Goal: Information Seeking & Learning: Learn about a topic

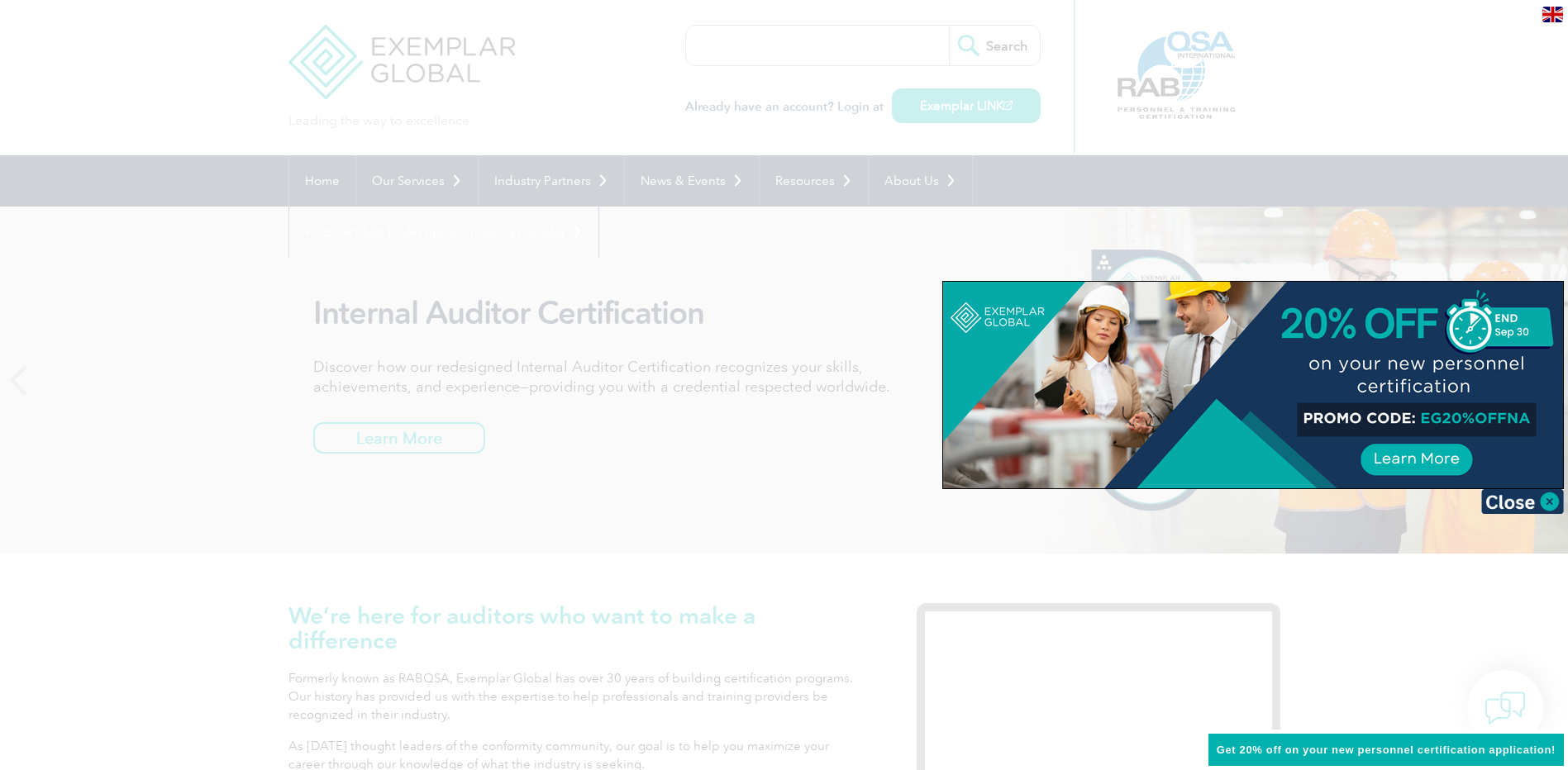
click at [1495, 503] on img at bounding box center [1522, 502] width 82 height 25
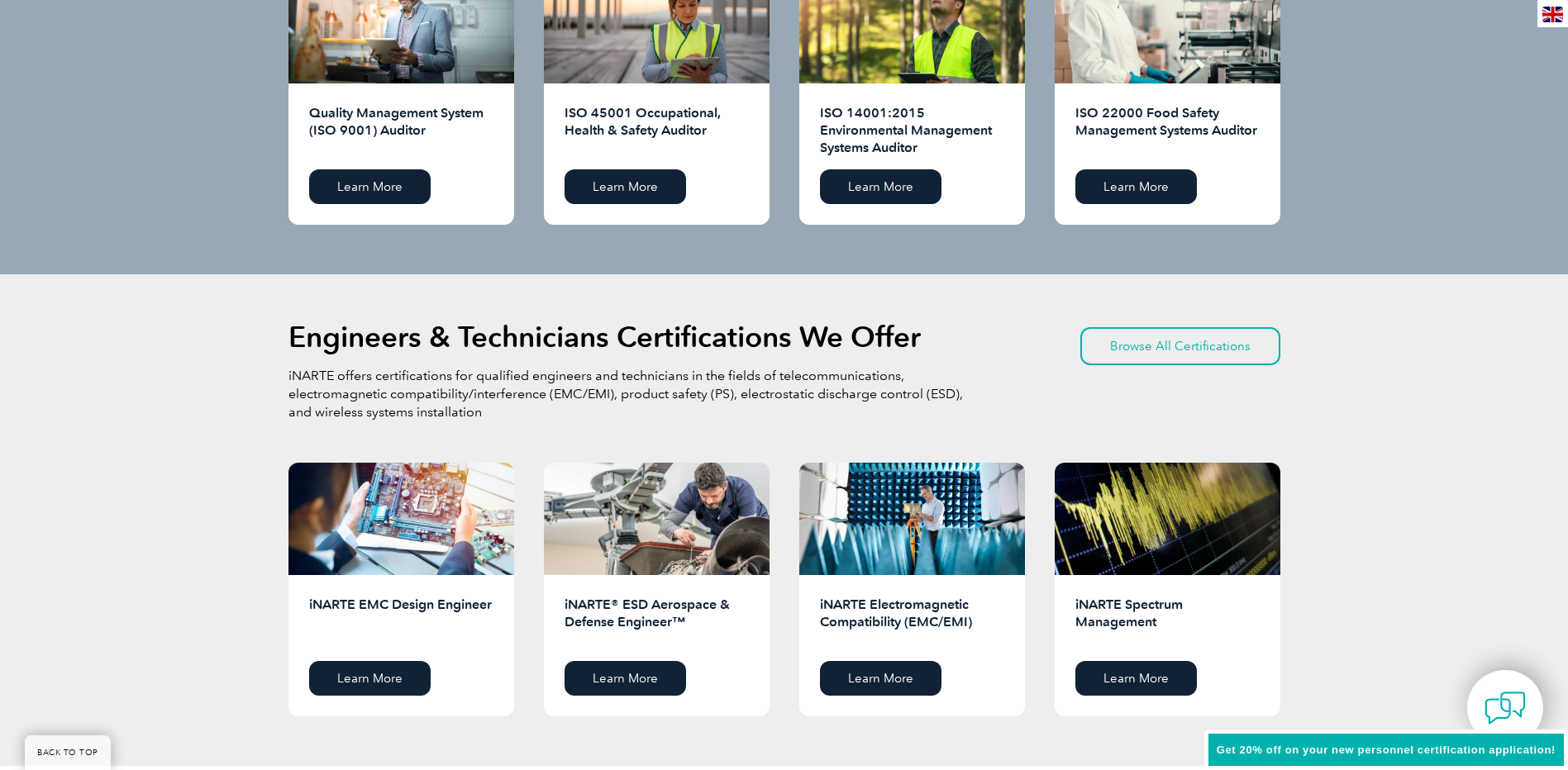
scroll to position [1735, 0]
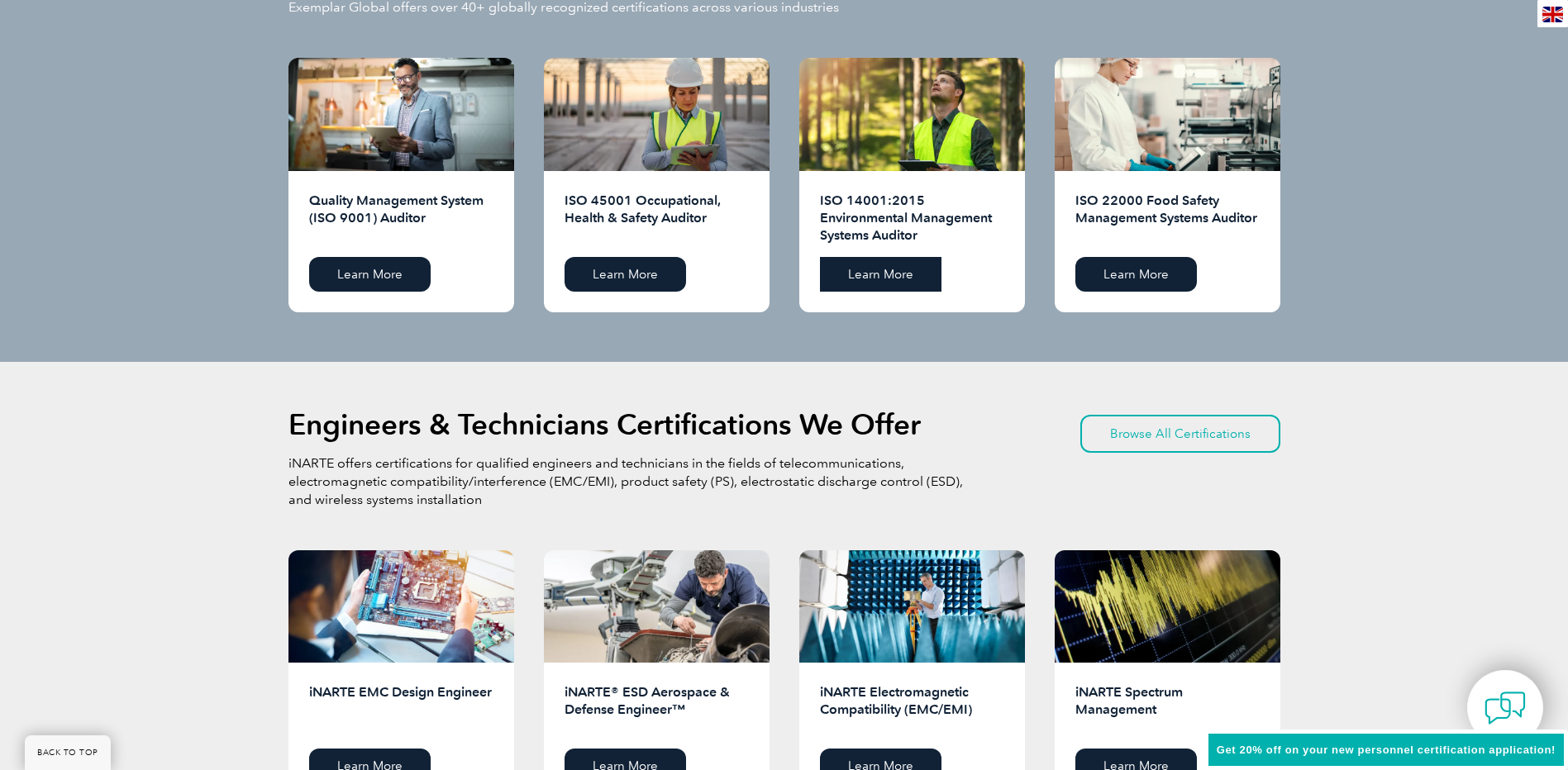
click at [887, 271] on link "Learn More" at bounding box center [880, 274] width 122 height 35
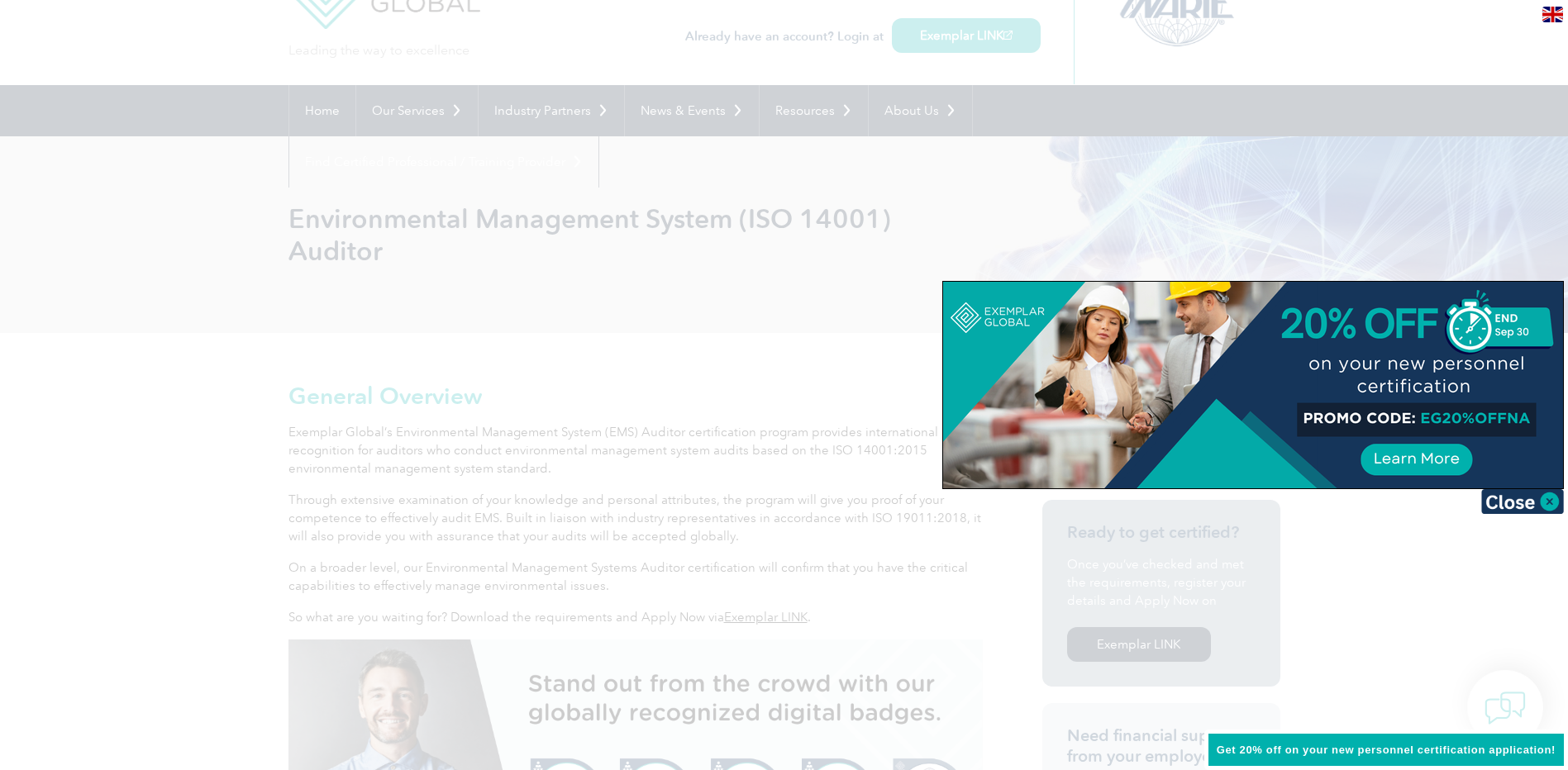
scroll to position [165, 0]
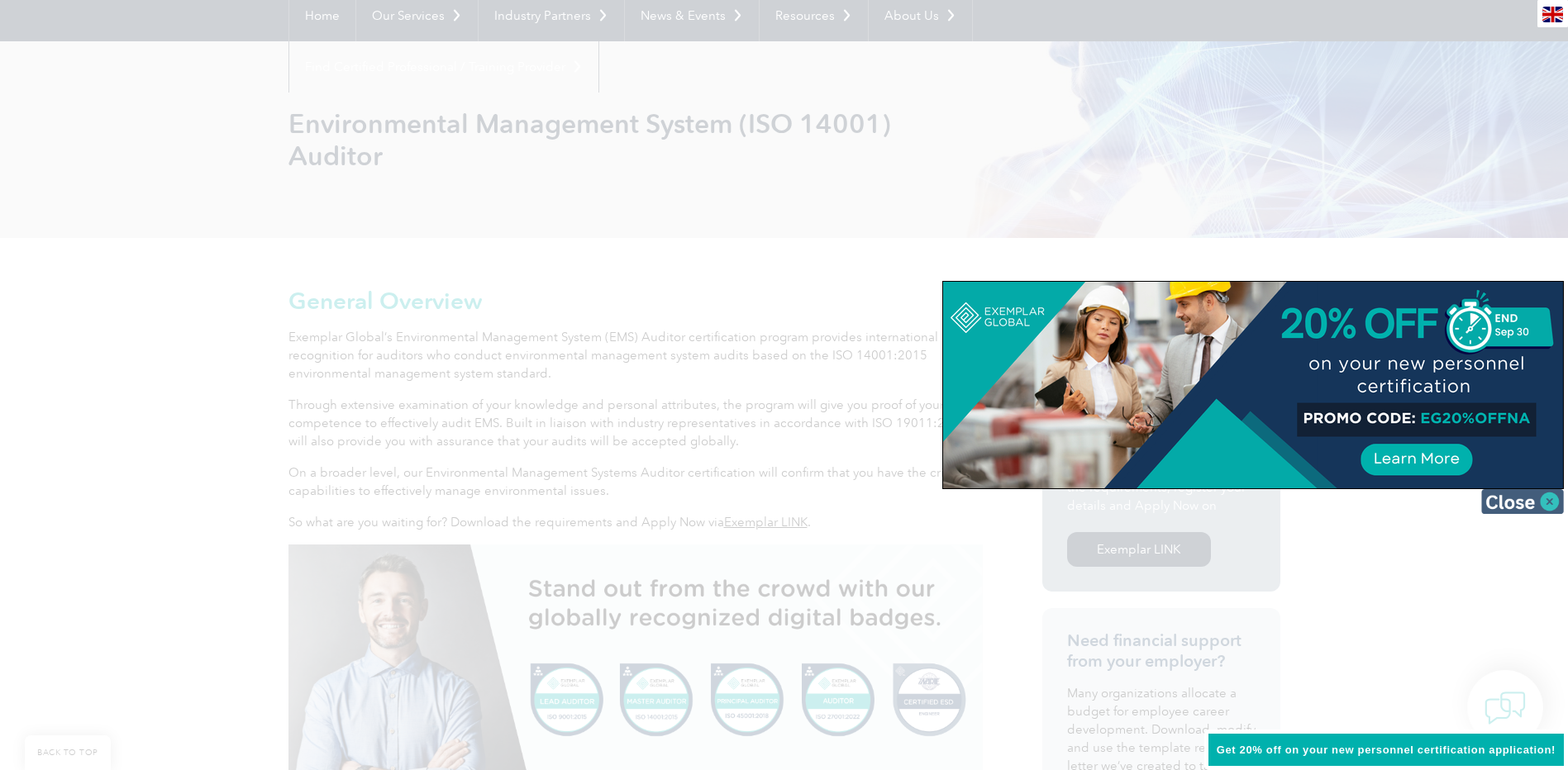
click at [1550, 502] on img at bounding box center [1522, 502] width 82 height 25
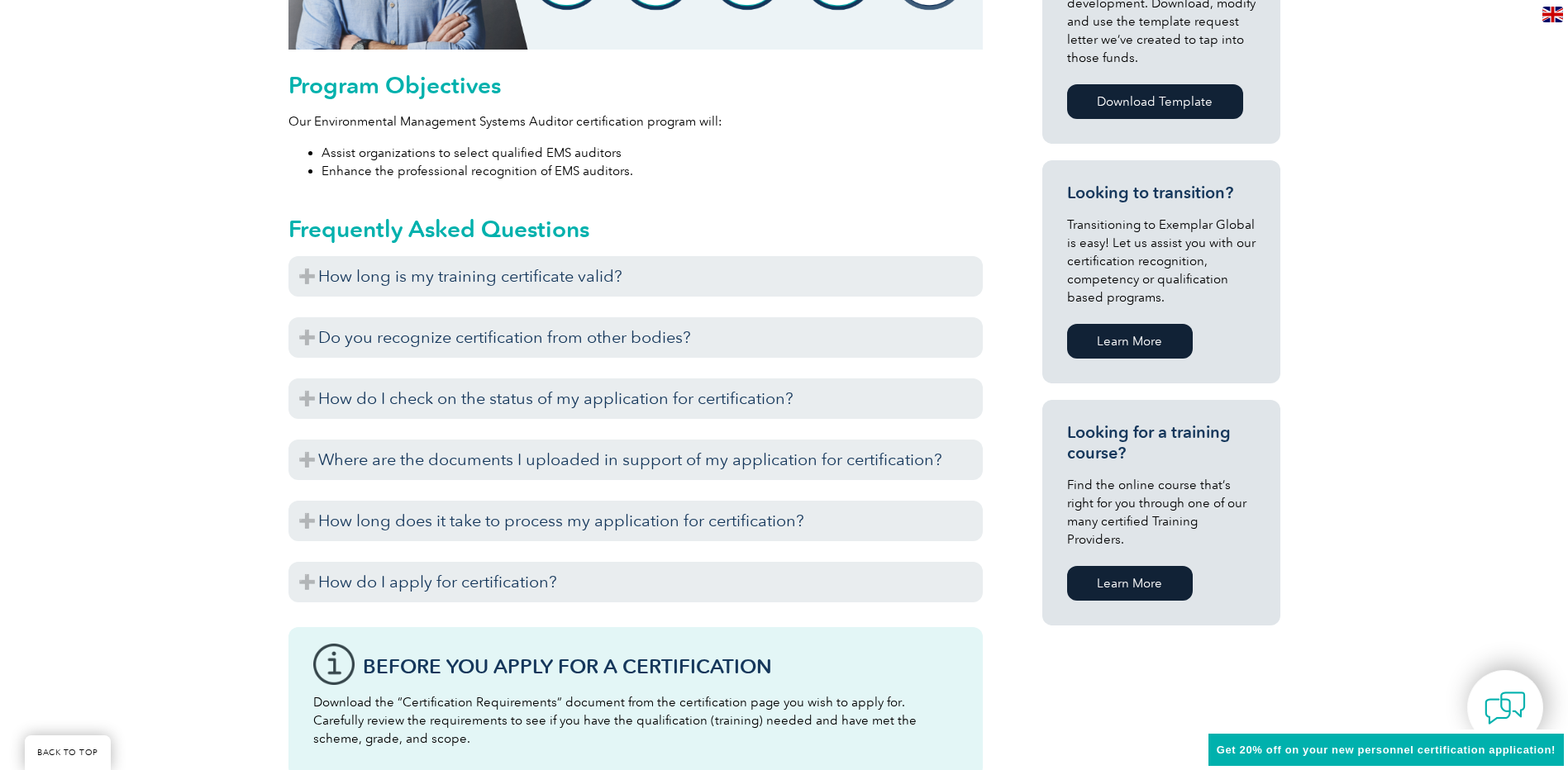
scroll to position [991, 0]
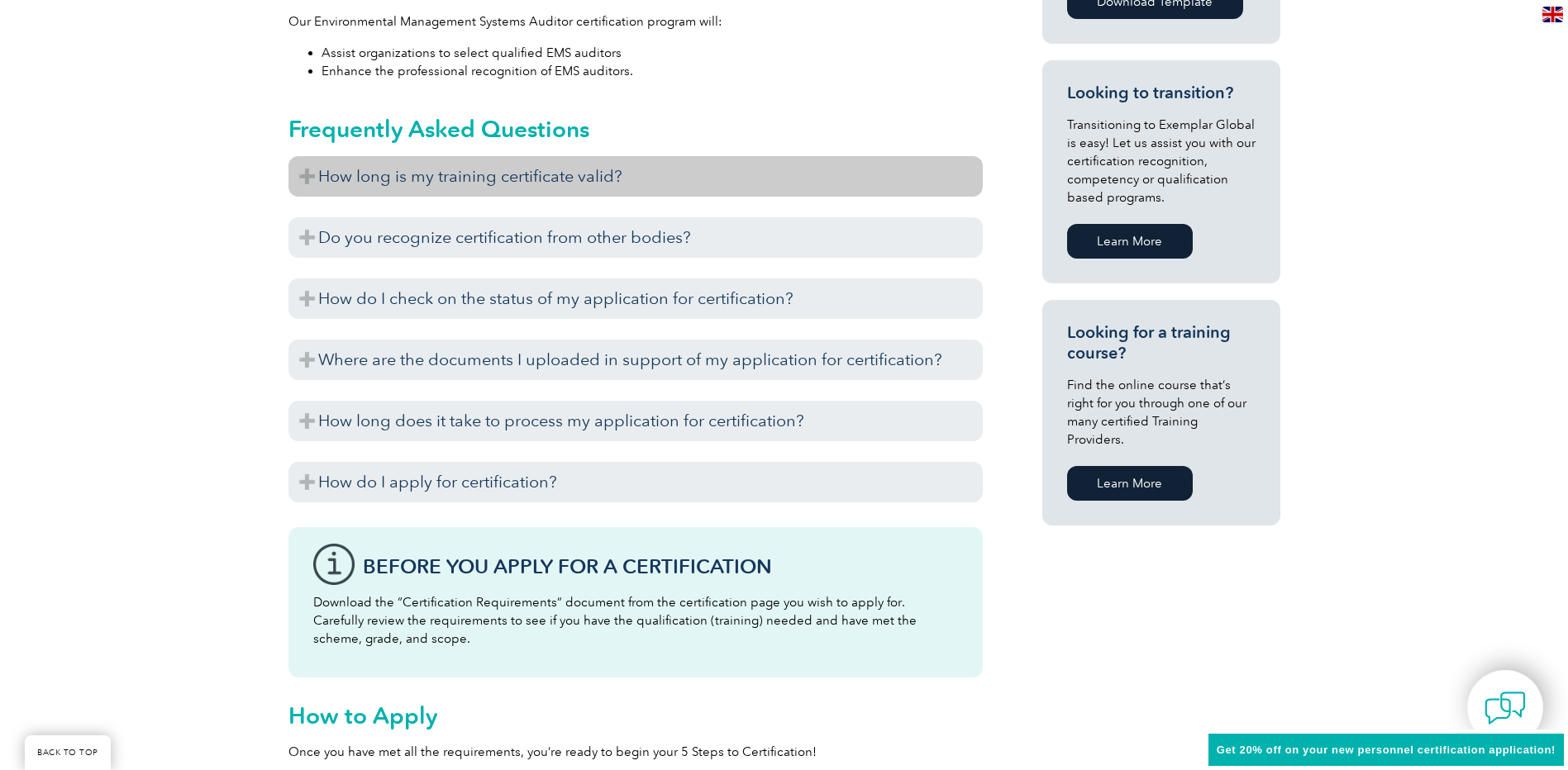
click at [382, 173] on h3 "How long is my training certificate valid?" at bounding box center [635, 176] width 694 height 41
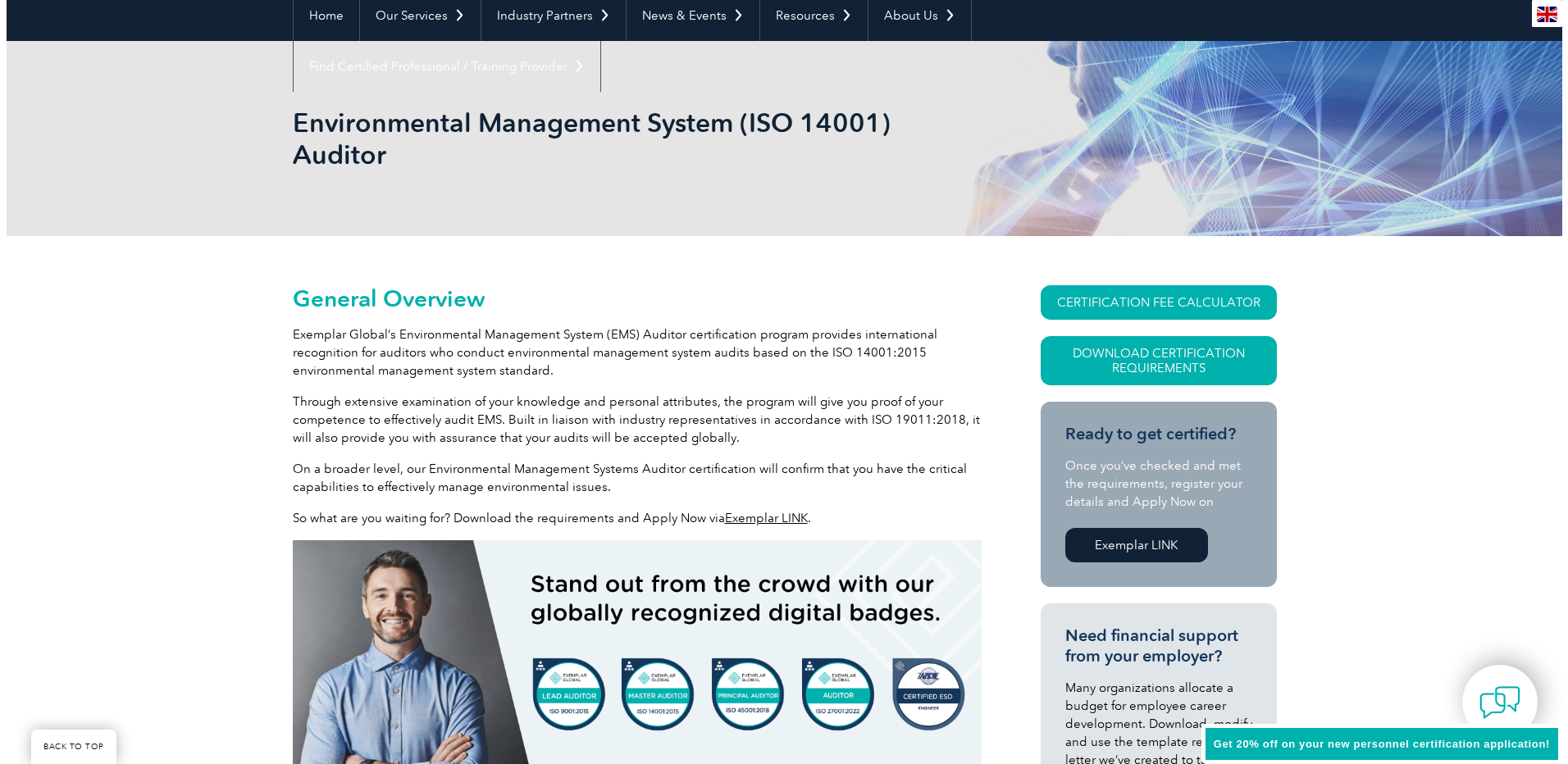
scroll to position [246, 0]
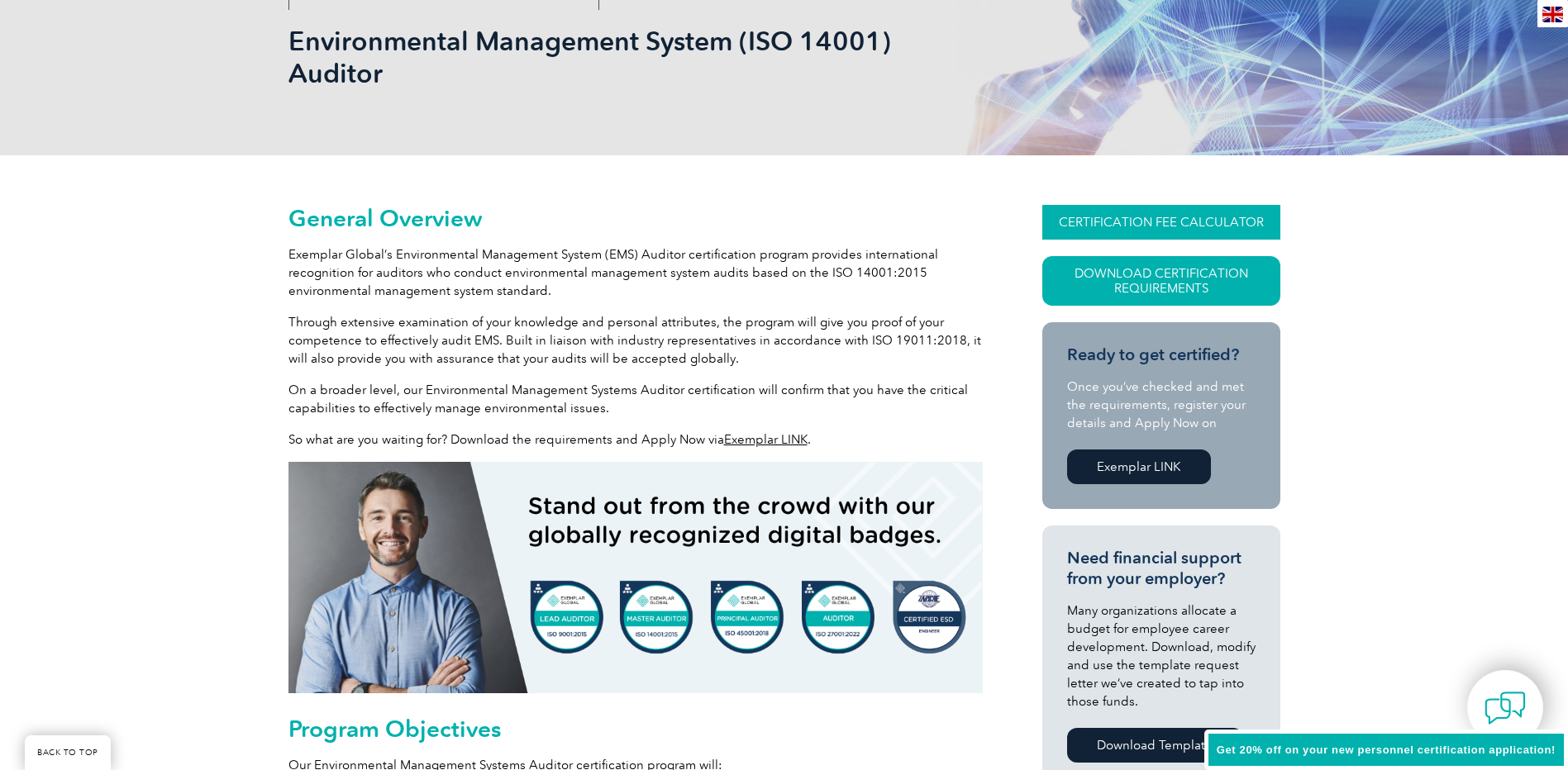
click at [1209, 217] on link "CERTIFICATION FEE CALCULATOR" at bounding box center [1162, 222] width 238 height 35
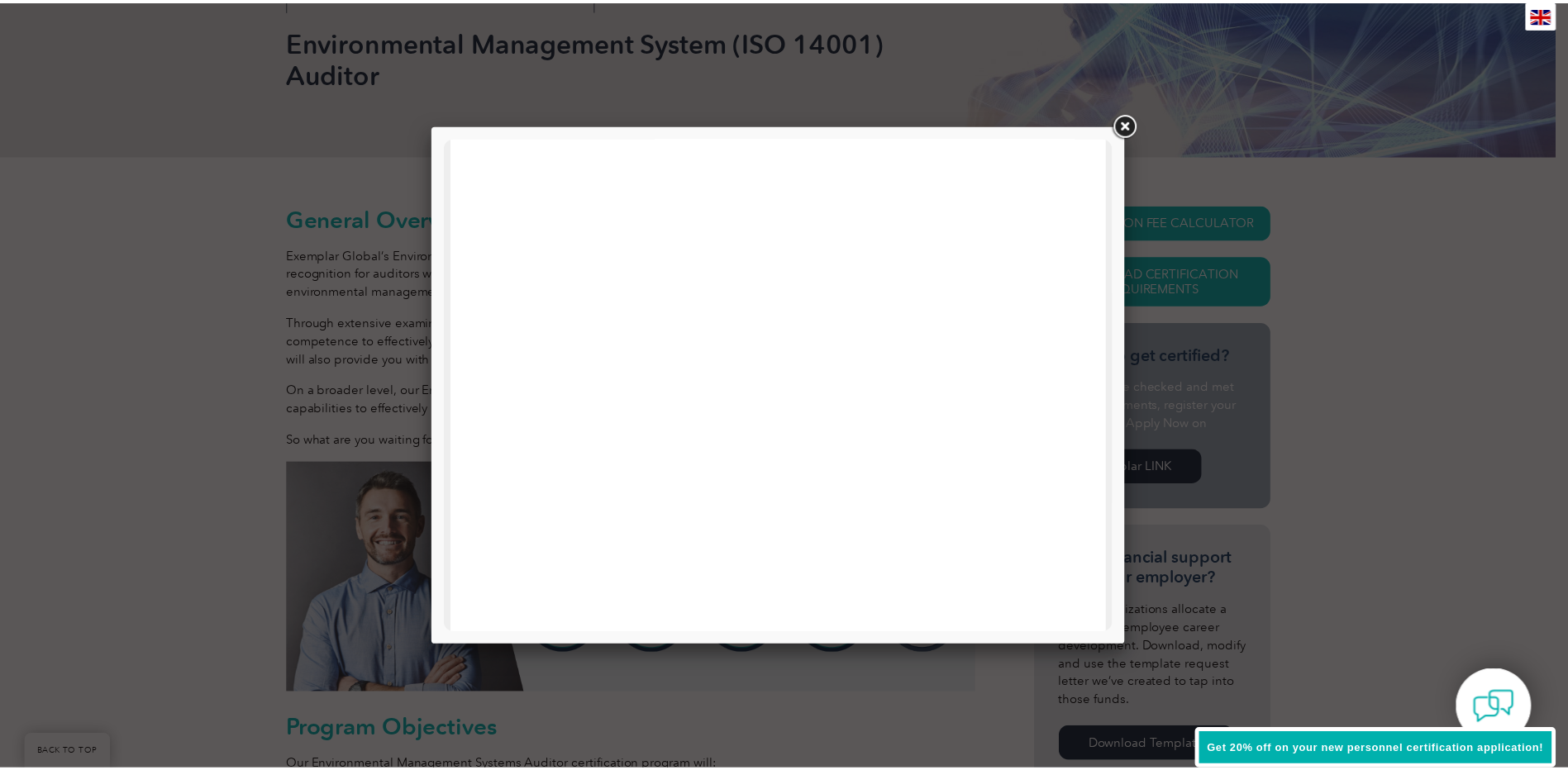
scroll to position [0, 0]
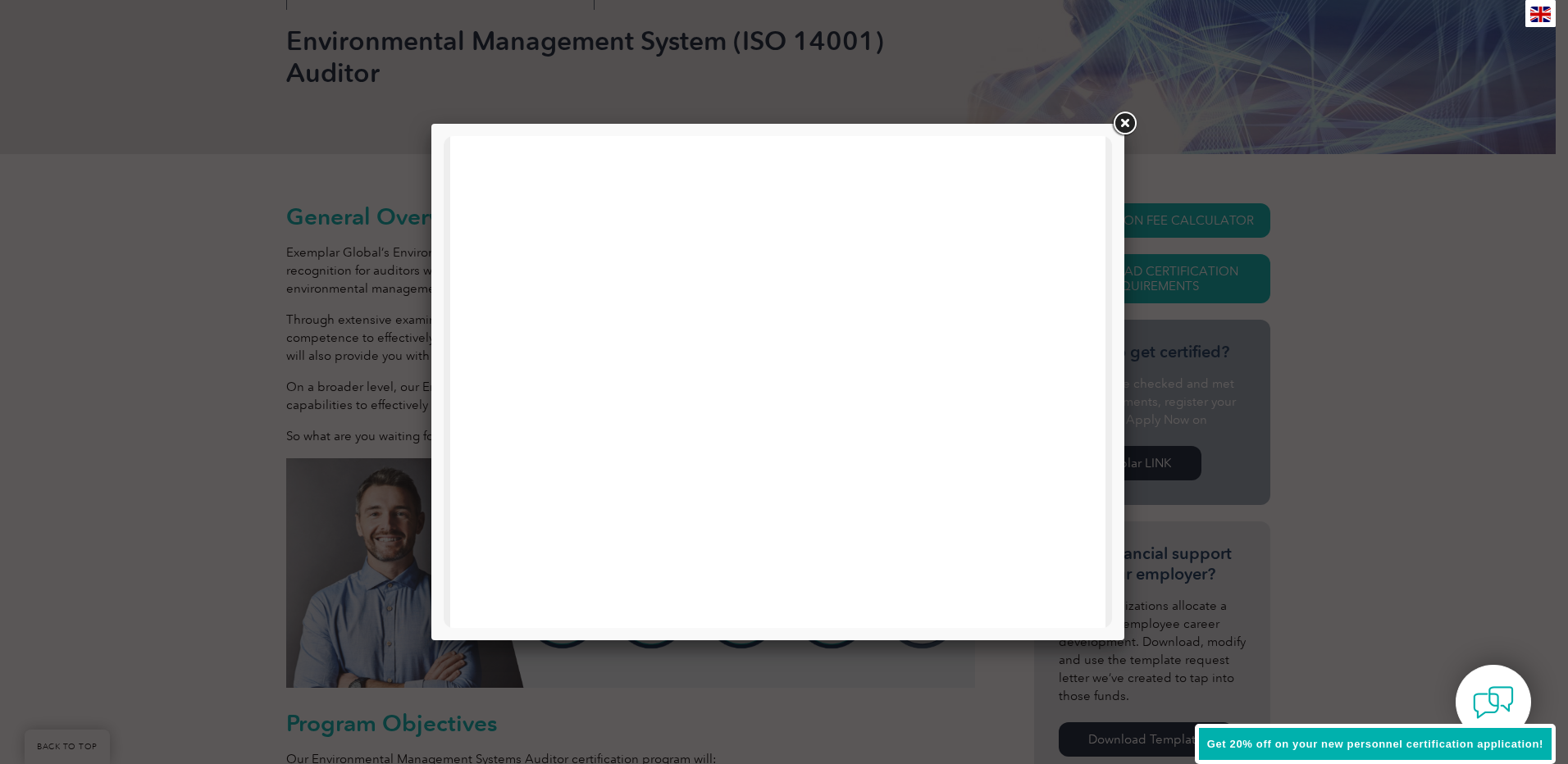
click at [1123, 124] on link at bounding box center [1123, 123] width 29 height 29
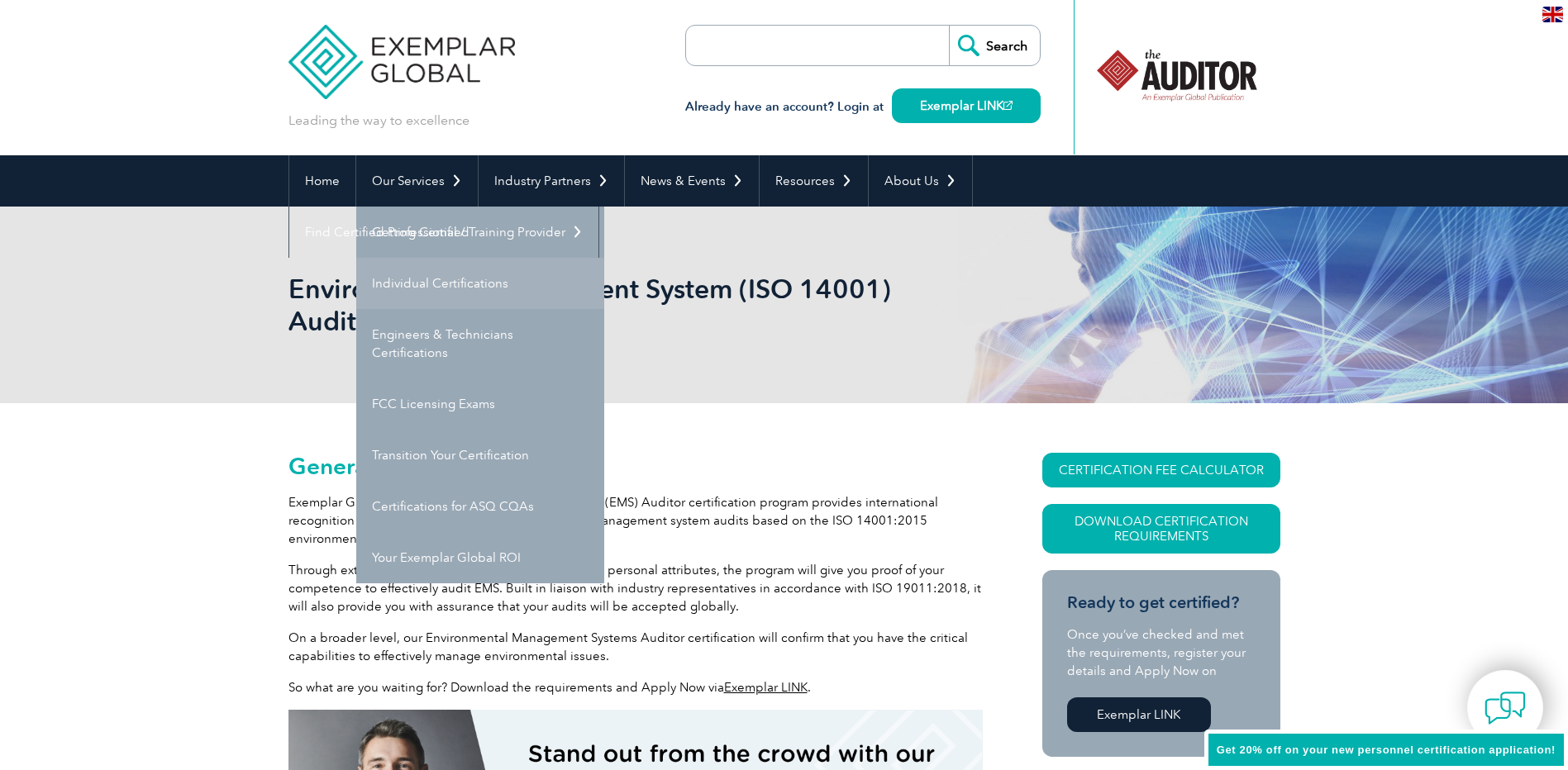
click at [476, 277] on link "Individual Certifications" at bounding box center [480, 283] width 248 height 51
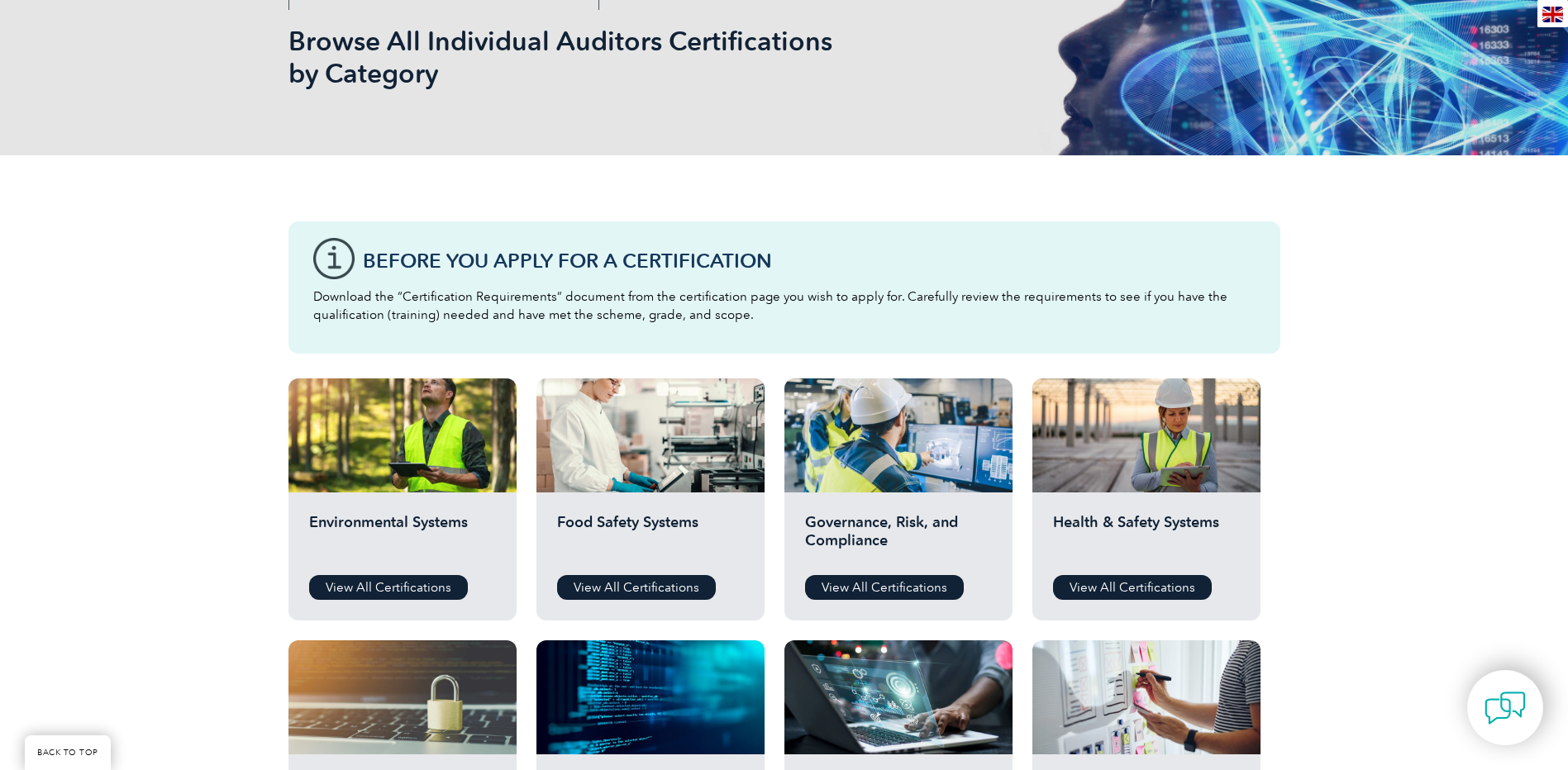
scroll to position [578, 0]
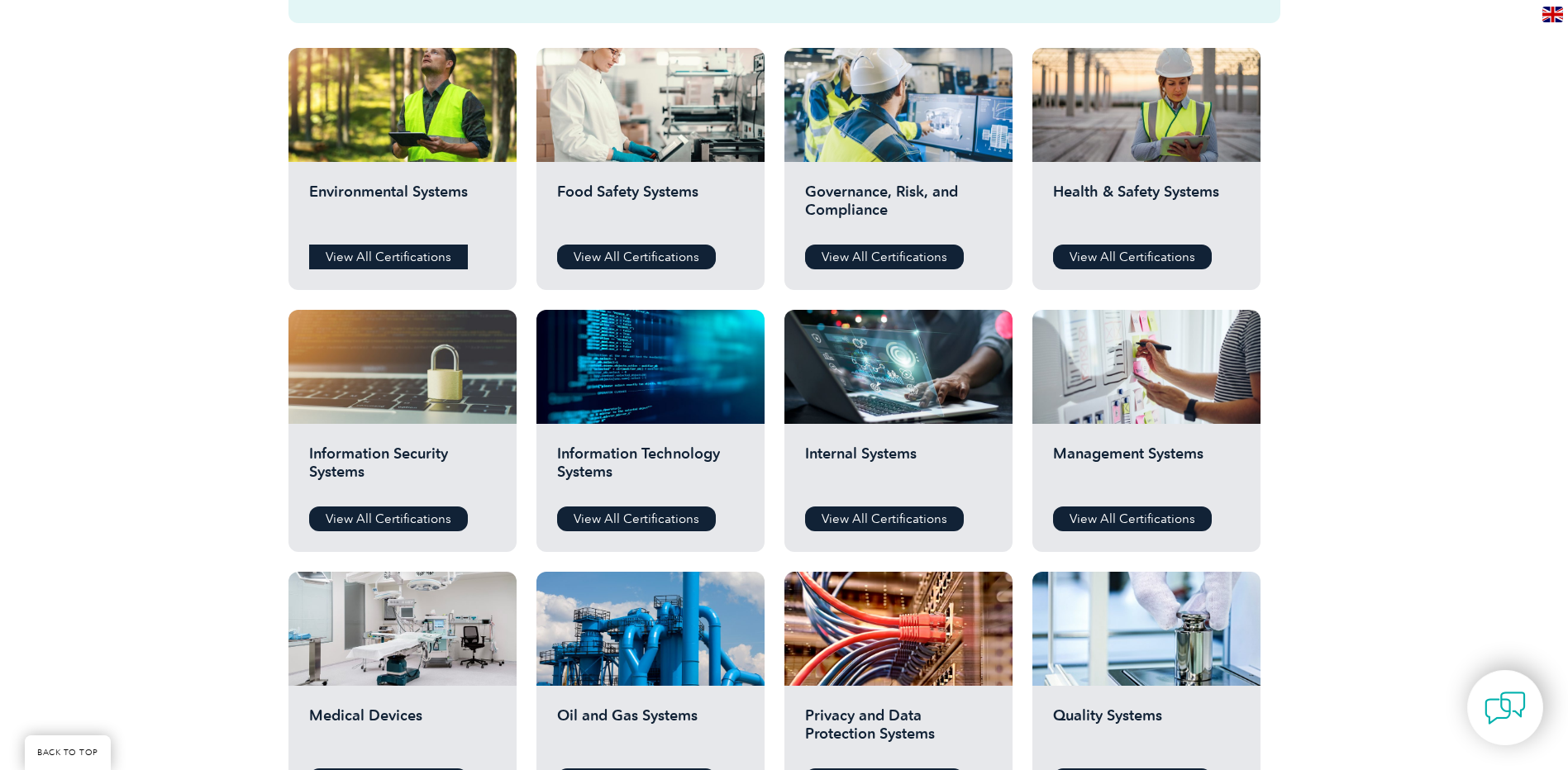
click at [421, 255] on link "View All Certifications" at bounding box center [388, 257] width 159 height 25
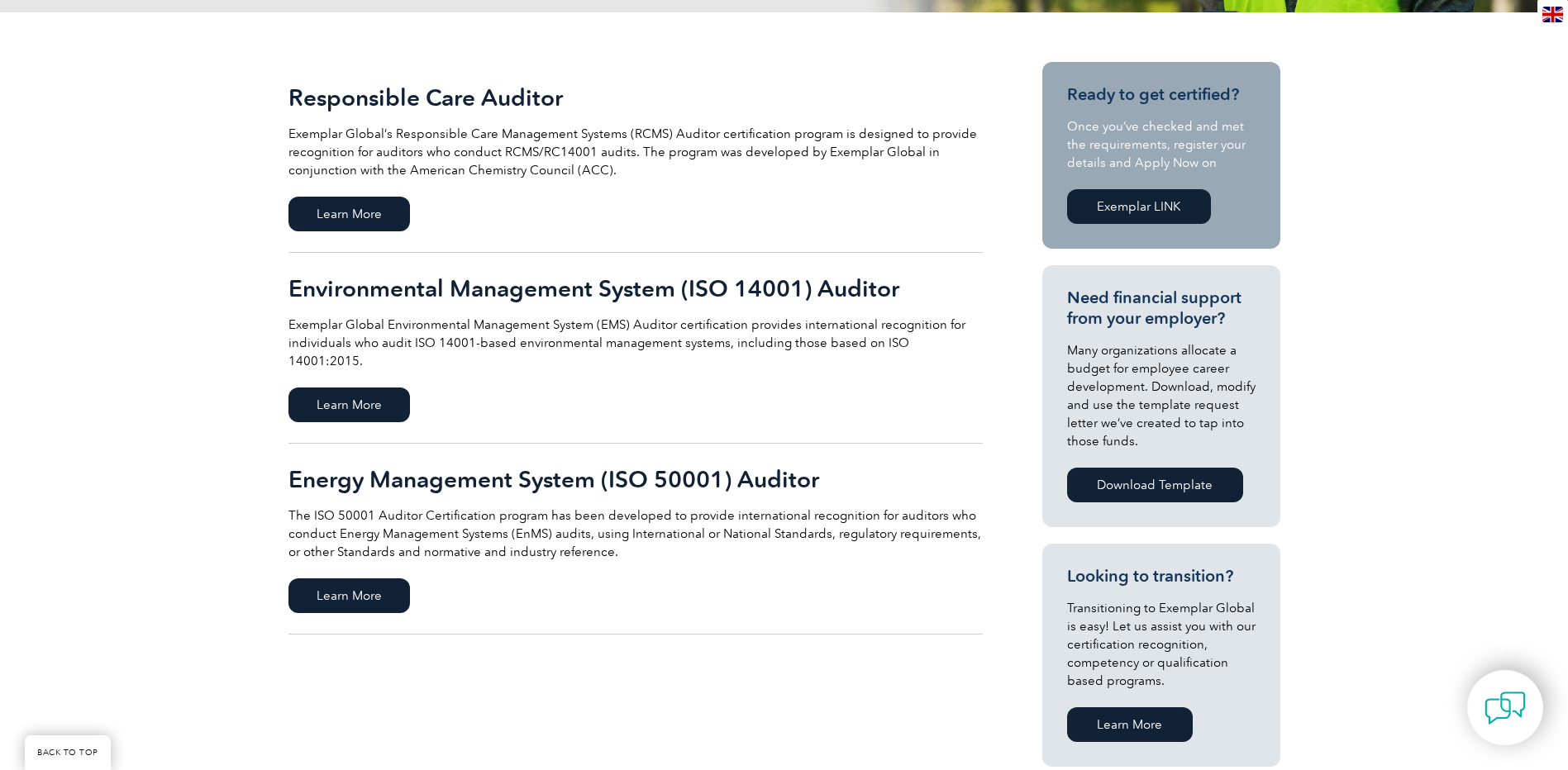
scroll to position [331, 0]
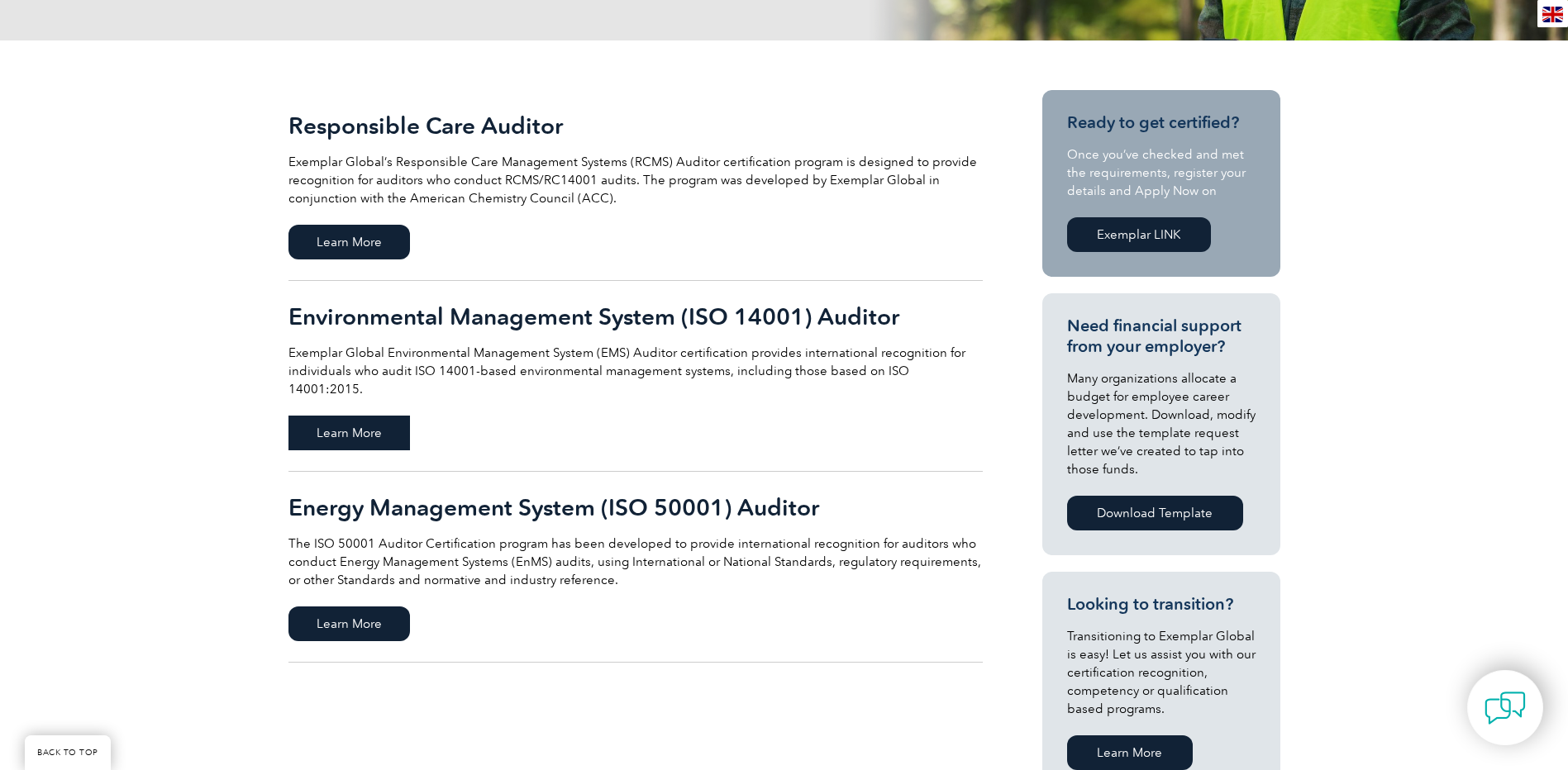
click at [358, 418] on span "Learn More" at bounding box center [349, 433] width 122 height 35
